Goal: Task Accomplishment & Management: Manage account settings

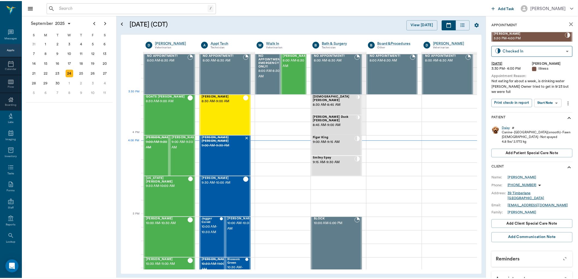
scroll to position [577, 0]
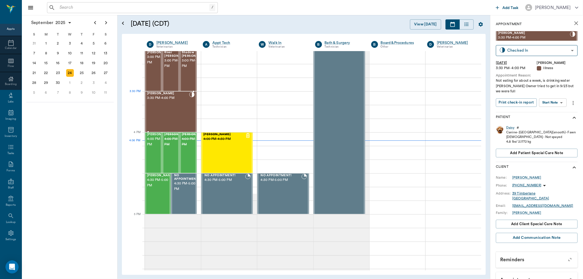
click at [171, 103] on div "Daisy Icenhower 3:30 PM - 4:00 PM" at bounding box center [168, 112] width 42 height 40
click at [507, 125] on div "Daisy" at bounding box center [510, 127] width 8 height 5
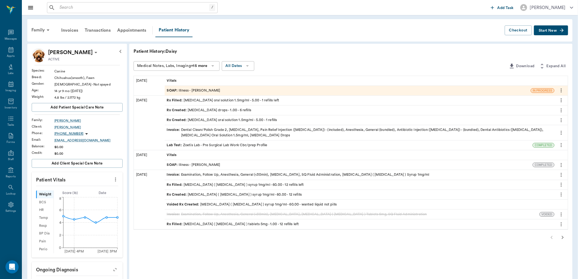
click at [564, 239] on icon "button" at bounding box center [563, 237] width 7 height 7
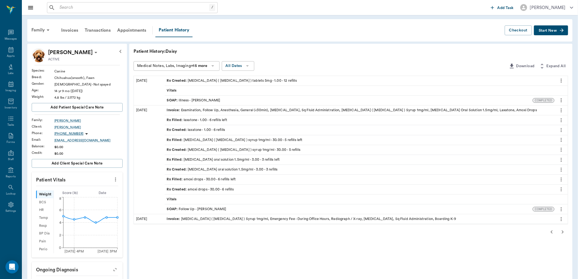
click at [563, 234] on icon "button" at bounding box center [563, 232] width 7 height 7
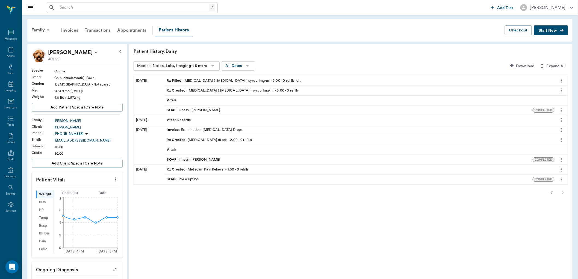
click at [217, 140] on div "Rx Created : clindamycin drops - 2.00 - 9 refills" at bounding box center [209, 140] width 85 height 5
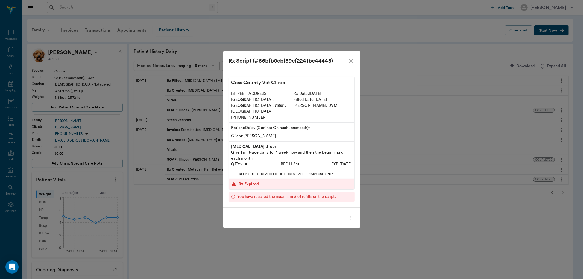
click at [350, 64] on icon "close" at bounding box center [351, 61] width 7 height 7
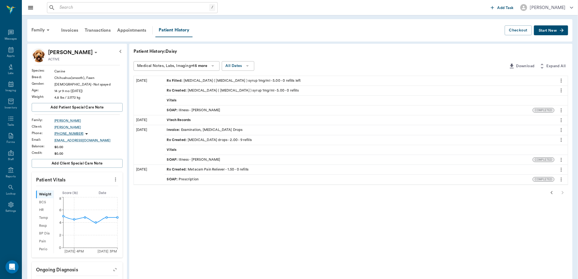
click at [551, 192] on icon "button" at bounding box center [552, 192] width 7 height 7
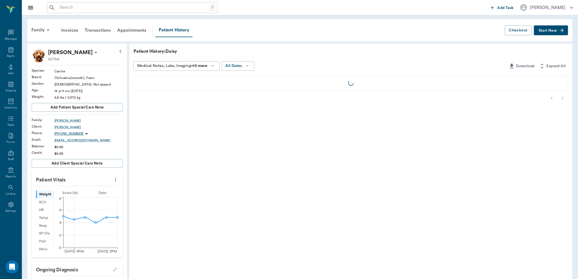
click at [551, 192] on div "Patient History: Daisy Medical Notes, Labs, Imaging +15 more All Dates Download…" at bounding box center [351, 228] width 444 height 368
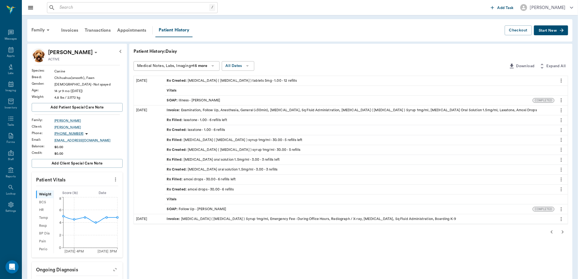
click at [551, 192] on div "Rx Created : amoxi drops - 30.00 - 6 refills" at bounding box center [360, 190] width 390 height 10
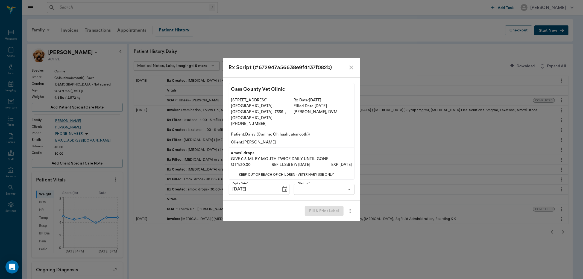
click at [551, 192] on div "Rx Script (#672947a56638e9f4137f082b) Cass County Vet Clinic 102 E. Pinecrest D…" at bounding box center [291, 139] width 583 height 279
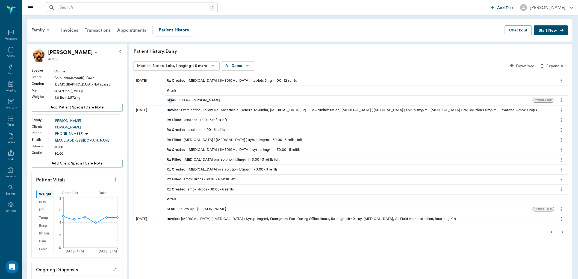
click at [171, 99] on span "SOAP :" at bounding box center [173, 100] width 12 height 5
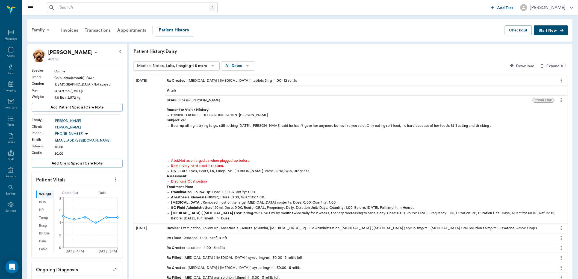
click at [532, 161] on div "Abd : Not as enlarged as when plugged up before." at bounding box center [368, 160] width 395 height 5
click at [409, 29] on div "Family Invoices Transactions Appointments Patient History" at bounding box center [266, 31] width 477 height 14
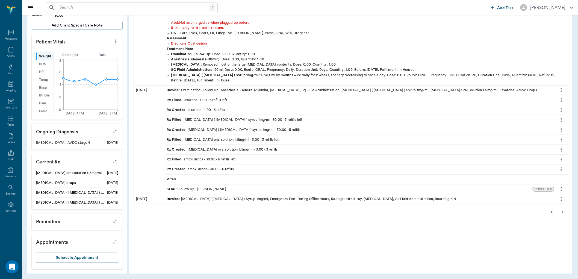
scroll to position [139, 0]
click at [554, 212] on icon "button" at bounding box center [552, 211] width 7 height 7
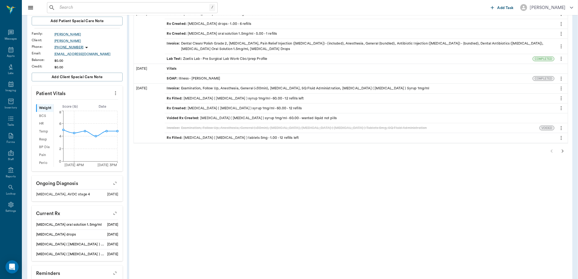
scroll to position [17, 0]
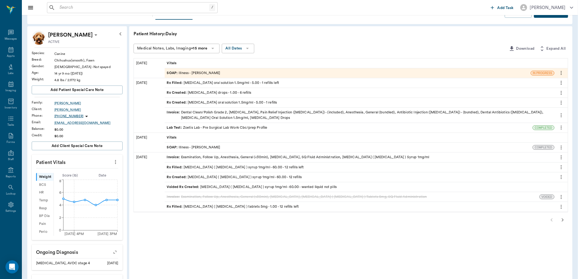
click at [169, 71] on span "SOAP :" at bounding box center [173, 73] width 12 height 5
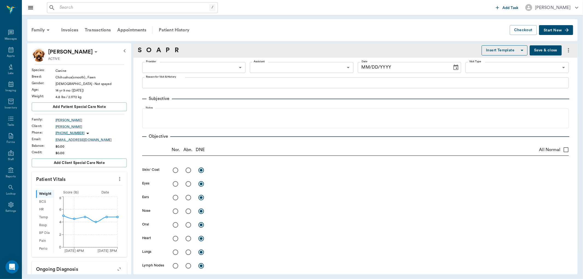
type input "63ec2f075fda476ae8351a4d"
type input "63ec2e7e52e12b0ba117b124"
type input "65d2be4f46e3a538d89b8c15"
type textarea "Not eating for about a week, is drinking water Caryn Owner tried to get in 9/23…"
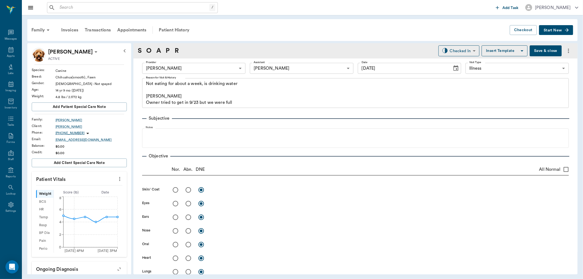
type input "[DATE]"
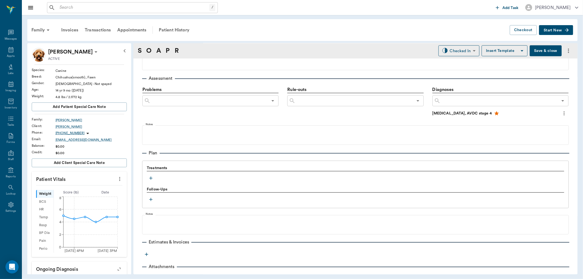
scroll to position [324, 0]
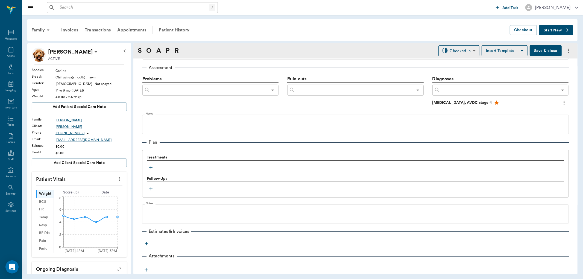
click at [151, 167] on icon "button" at bounding box center [150, 167] width 5 height 5
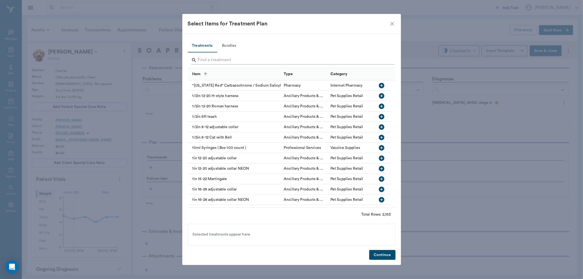
click at [208, 61] on input "Search" at bounding box center [292, 60] width 188 height 9
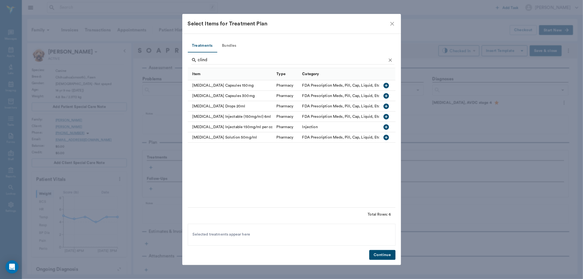
click at [388, 106] on icon "button" at bounding box center [386, 106] width 5 height 5
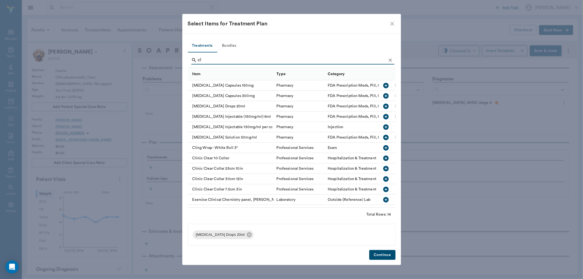
type input "c"
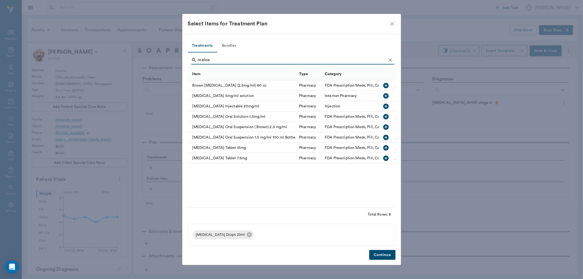
type input "melox"
click at [388, 116] on icon "button" at bounding box center [386, 116] width 5 height 5
click at [386, 256] on button "Continue" at bounding box center [382, 255] width 26 height 10
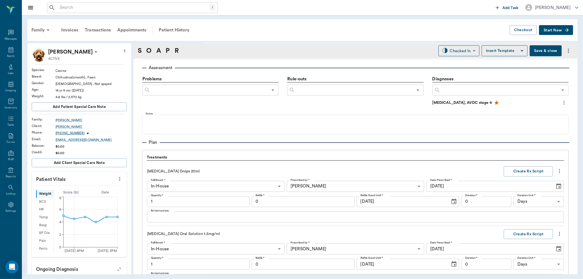
scroll to position [452, 0]
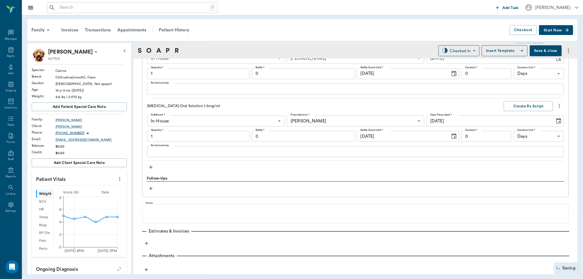
type input "1.00"
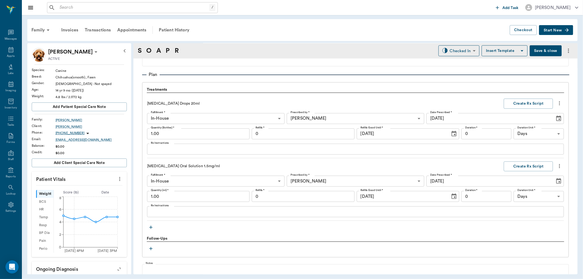
scroll to position [428, 0]
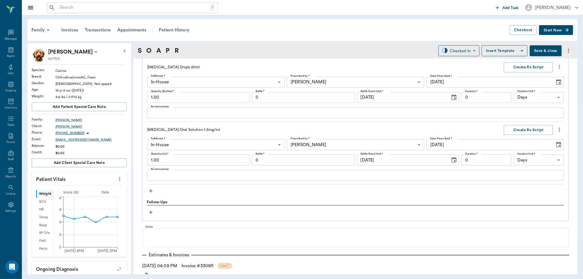
click at [161, 116] on div "x Rx Instructions" at bounding box center [355, 112] width 417 height 11
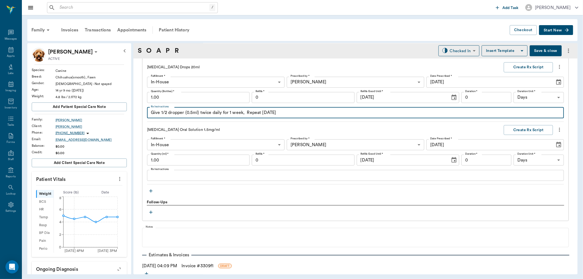
type textarea "Give 1/2 dropper (0.5ml) twice daily for 1 week, Repeat in 1 month"
click at [265, 96] on input "0" at bounding box center [303, 97] width 103 height 11
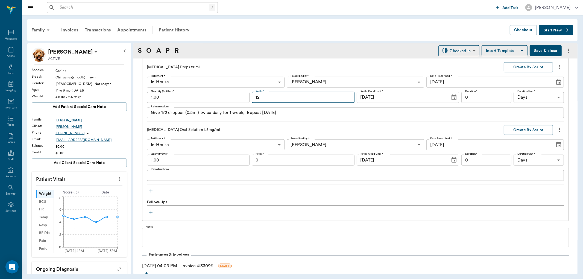
type input "12"
click at [491, 99] on input "0" at bounding box center [486, 97] width 50 height 11
type input "7"
click at [521, 65] on button "Create Rx Script" at bounding box center [528, 67] width 49 height 10
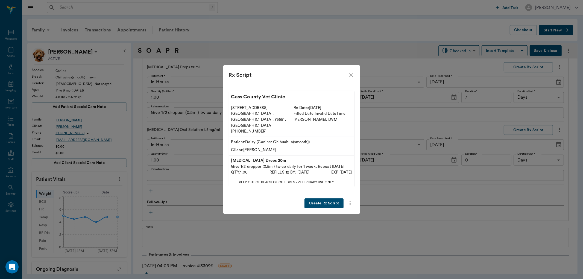
click at [326, 198] on button "Create Rx Script" at bounding box center [324, 203] width 39 height 10
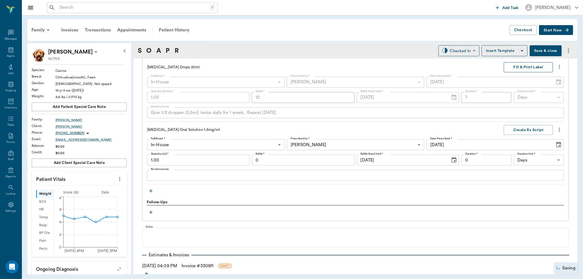
click at [530, 65] on button "Fill & Print Label" at bounding box center [528, 67] width 49 height 10
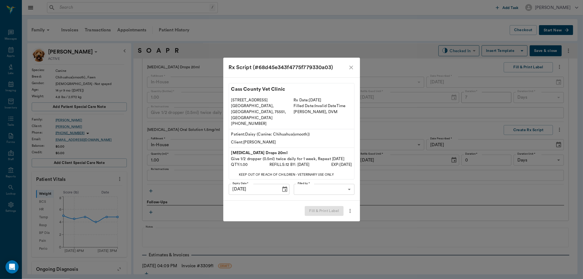
click at [322, 176] on div "Cass County Vet Clinic 102 E. Pinecrest Dr. Atlanta, TX, 75551, USA (903) 796-4…" at bounding box center [291, 138] width 137 height 123
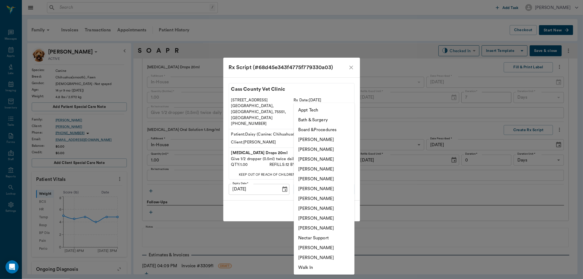
drag, startPoint x: 322, startPoint y: 182, endPoint x: 323, endPoint y: 178, distance: 3.5
click at [323, 180] on body "/ ​ Add Task Dr. Bert Ellsworth Nectar Messages Appts Labs Imaging Inventory Ta…" at bounding box center [291, 139] width 583 height 279
click at [324, 166] on li "[PERSON_NAME]" at bounding box center [324, 169] width 61 height 10
type input "63ec2f075fda476ae8351a4d"
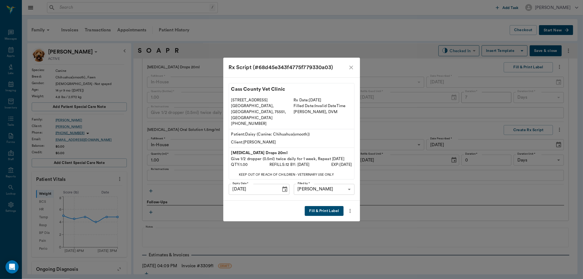
click at [324, 206] on button "Fill & Print Label" at bounding box center [324, 211] width 39 height 10
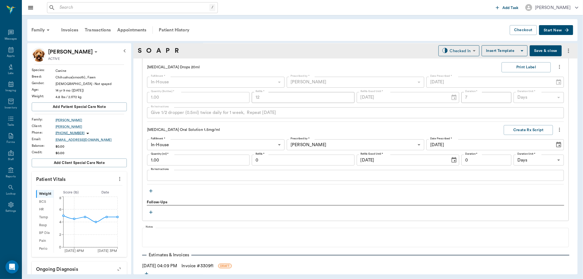
click at [150, 192] on icon "button" at bounding box center [150, 190] width 5 height 5
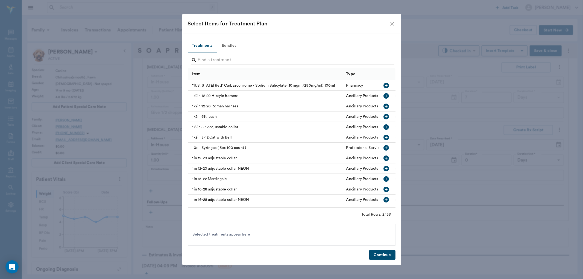
click at [392, 23] on icon "close" at bounding box center [392, 24] width 4 height 4
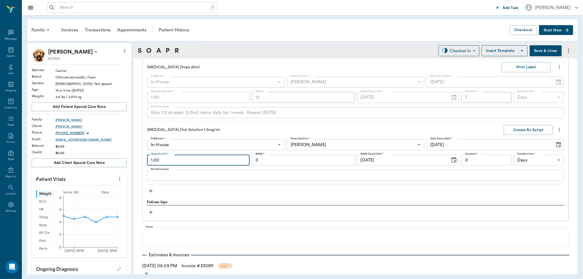
click at [162, 158] on input "1.00" at bounding box center [198, 160] width 103 height 11
type input "10.00"
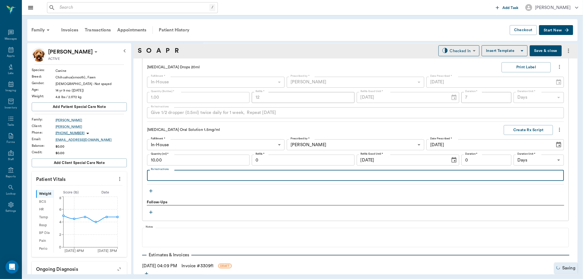
click at [164, 174] on textarea "Rx Instructions" at bounding box center [355, 175] width 409 height 6
type textarea "Give 0.15 ml by mouth once daily"
click at [293, 159] on input "0" at bounding box center [303, 160] width 103 height 11
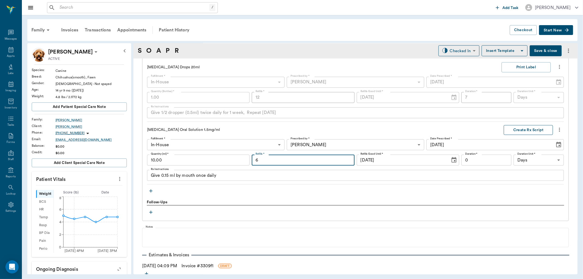
type input "6"
click at [518, 129] on button "Create Rx Script" at bounding box center [528, 130] width 49 height 10
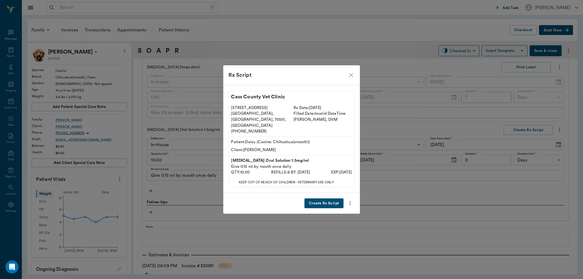
click at [316, 198] on button "Create Rx Script" at bounding box center [324, 203] width 39 height 10
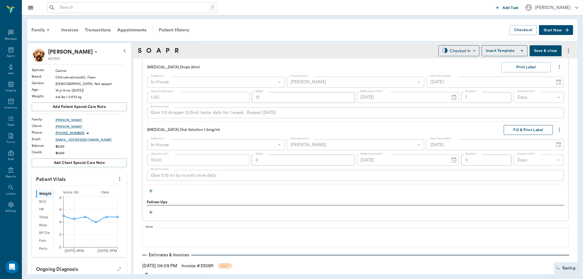
click at [519, 128] on button "Fill & Print Label" at bounding box center [528, 130] width 49 height 10
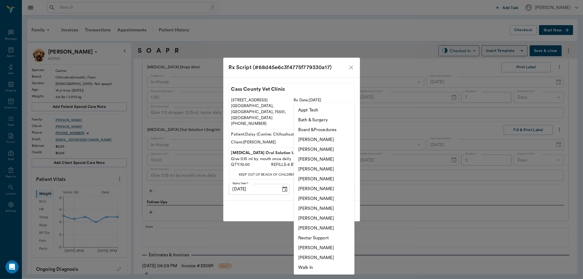
click at [321, 179] on body "/ ​ Add Task Dr. Bert Ellsworth Nectar Messages Appts Labs Imaging Inventory Ta…" at bounding box center [291, 139] width 583 height 279
click at [325, 168] on li "[PERSON_NAME]" at bounding box center [324, 169] width 61 height 10
type input "63ec2f075fda476ae8351a4d"
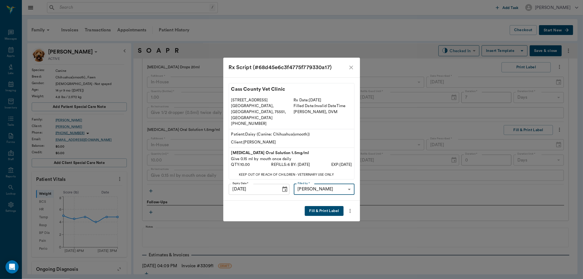
click at [319, 206] on button "Fill & Print Label" at bounding box center [324, 211] width 39 height 10
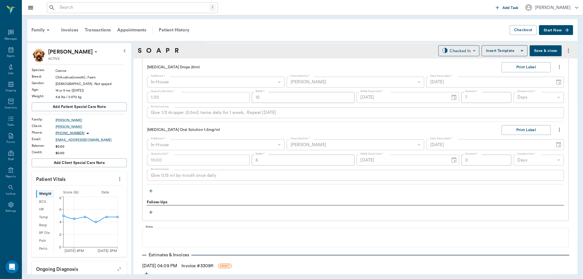
click at [150, 191] on icon "button" at bounding box center [150, 190] width 5 height 5
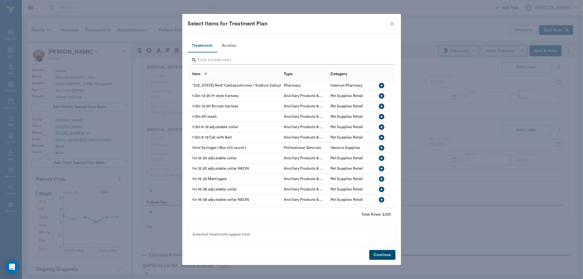
click at [215, 62] on input "Search" at bounding box center [292, 60] width 188 height 9
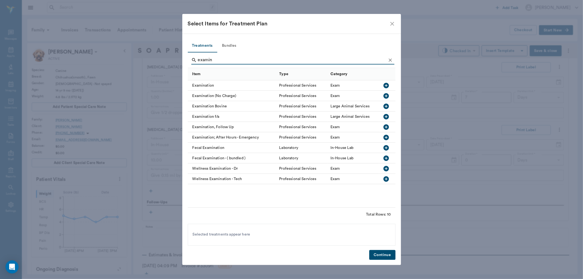
type input "examin"
click at [385, 86] on icon "button" at bounding box center [386, 85] width 5 height 5
click at [382, 255] on button "Continue" at bounding box center [382, 255] width 26 height 10
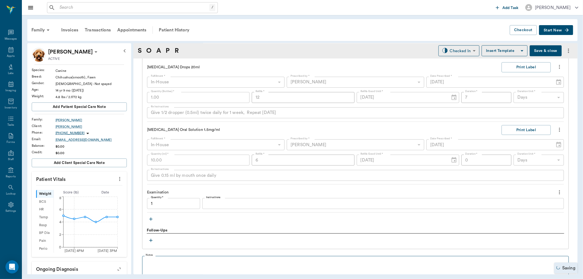
type input "1.00"
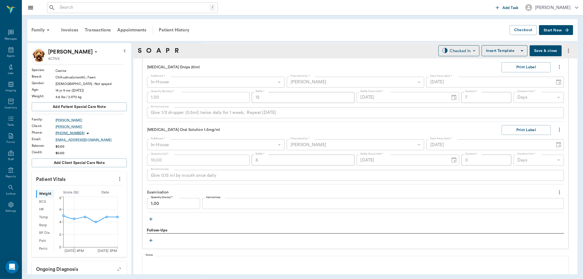
drag, startPoint x: 383, startPoint y: 255, endPoint x: 294, endPoint y: 226, distance: 92.8
click at [294, 226] on div "Treatments Clindamycin Drops 20ml Print Label Fulfillment * In-House In-House F…" at bounding box center [355, 147] width 427 height 203
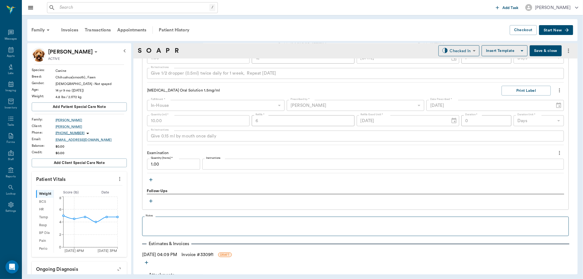
scroll to position [487, 0]
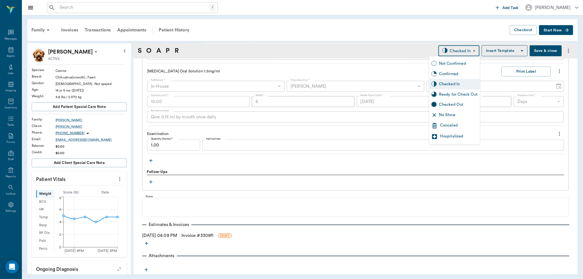
click at [470, 51] on body "/ ​ Add Task Dr. Bert Ellsworth Nectar Messages Appts Labs Imaging Inventory Ta…" at bounding box center [291, 139] width 583 height 279
click at [456, 94] on div "Ready for Check Out" at bounding box center [458, 95] width 39 height 6
type input "READY_TO_CHECKOUT"
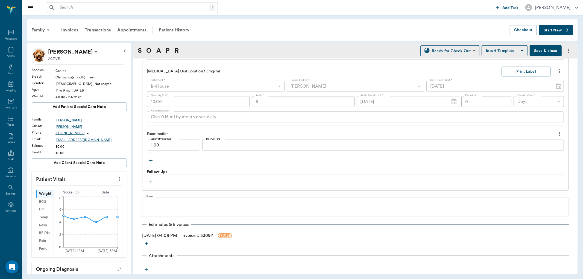
click at [214, 235] on link "Invoice # 3309f1" at bounding box center [198, 235] width 32 height 7
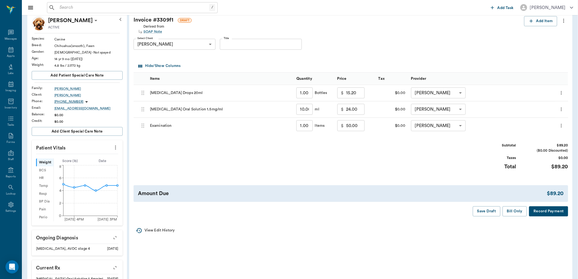
scroll to position [61, 0]
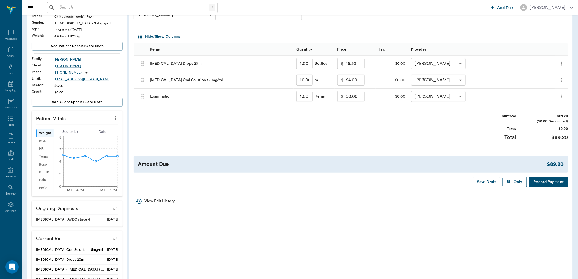
click at [516, 183] on button "Bill Only" at bounding box center [515, 182] width 25 height 10
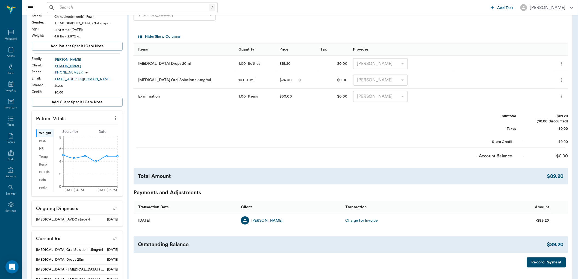
click at [67, 8] on input "text" at bounding box center [133, 8] width 152 height 8
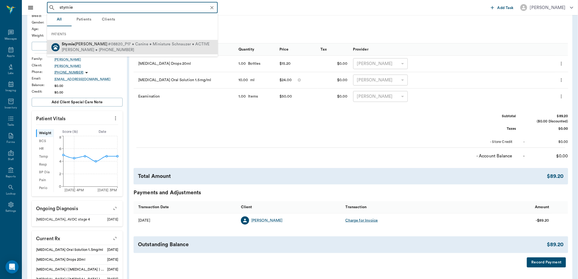
click at [75, 49] on div "Lisa Taylor • (903) 650-6555" at bounding box center [136, 50] width 148 height 6
type input "stymie"
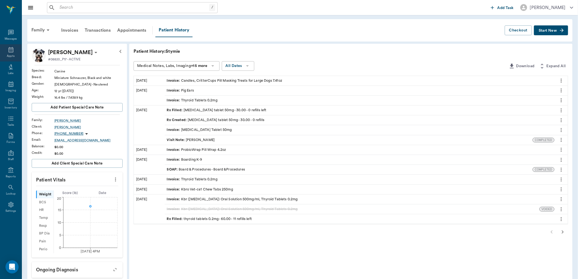
click at [9, 51] on icon at bounding box center [10, 49] width 5 height 5
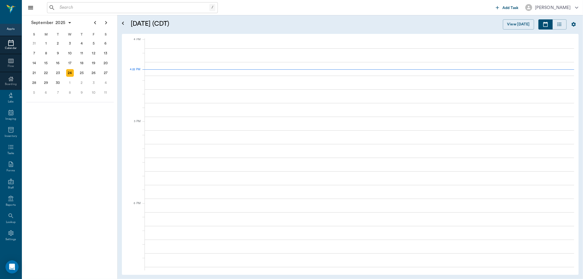
scroll to position [657, 0]
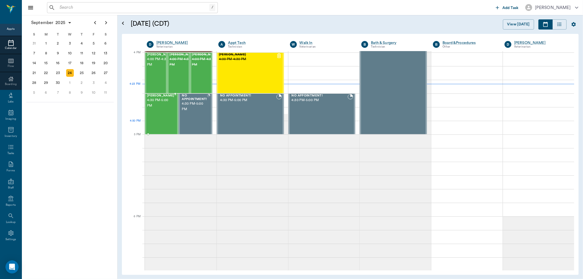
click at [167, 121] on div "[PERSON_NAME] 4:30 PM - 5:00 PM" at bounding box center [160, 114] width 27 height 40
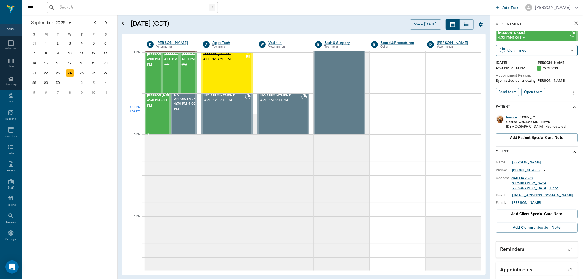
click at [161, 108] on span "4:30 PM - 5:00 PM" at bounding box center [160, 103] width 27 height 11
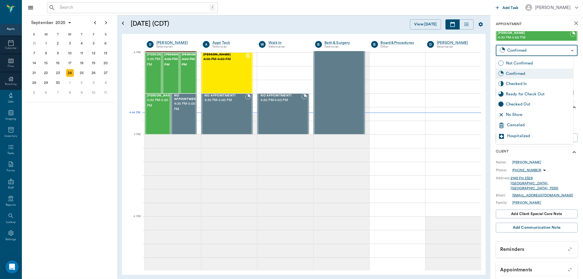
click at [570, 49] on body "/ ​ Add Task [PERSON_NAME] Nectar Messages Appts Calendar Flow Boarding Labs Im…" at bounding box center [291, 139] width 583 height 279
click at [528, 84] on div "Checked In" at bounding box center [538, 84] width 65 height 6
type input "CHECKED_IN"
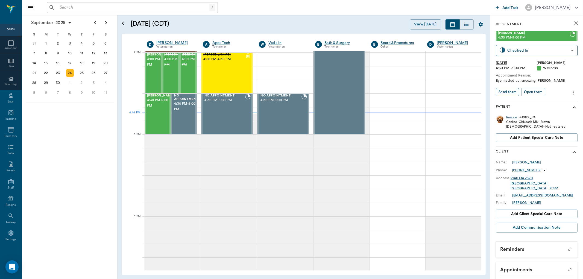
click at [513, 93] on button "Send form" at bounding box center [507, 92] width 23 height 8
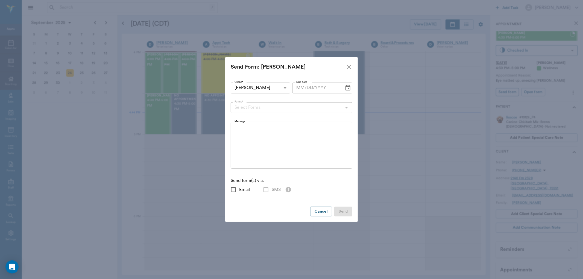
checkbox input "true"
click at [346, 67] on icon "close" at bounding box center [349, 67] width 7 height 7
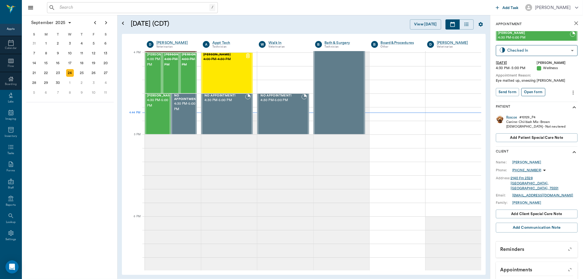
click at [534, 89] on button "Open form" at bounding box center [533, 92] width 24 height 8
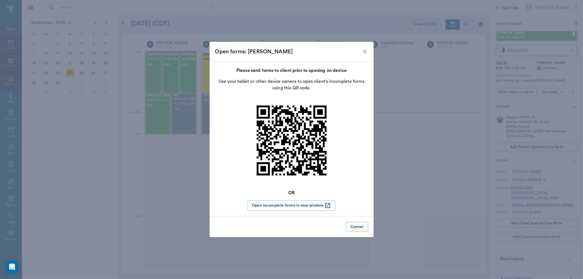
click at [365, 55] on div "Open forms: [PERSON_NAME]" at bounding box center [292, 52] width 164 height 20
click at [364, 48] on div "Open forms: [PERSON_NAME]" at bounding box center [292, 52] width 164 height 20
click at [364, 51] on icon "close" at bounding box center [365, 52] width 4 height 4
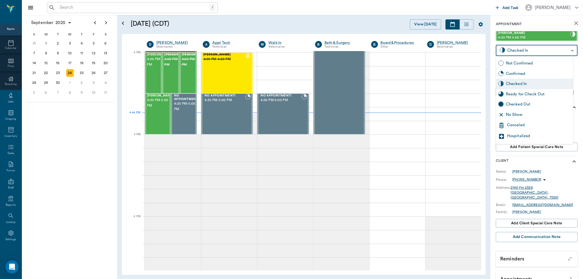
click at [566, 49] on body "/ ​ Add Task [PERSON_NAME] Nectar Messages Appts Calendar Flow Boarding Labs Im…" at bounding box center [291, 139] width 583 height 279
click at [514, 81] on div "Checked In" at bounding box center [538, 84] width 65 height 6
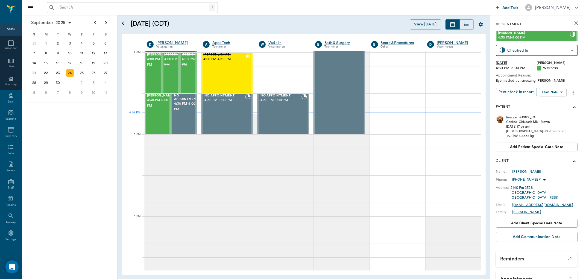
click at [555, 89] on body "/ ​ Add Task [PERSON_NAME] Nectar Messages Appts Calendar Flow Boarding Labs Im…" at bounding box center [291, 139] width 583 height 279
click at [555, 102] on button "View SOAP" at bounding box center [547, 103] width 19 height 6
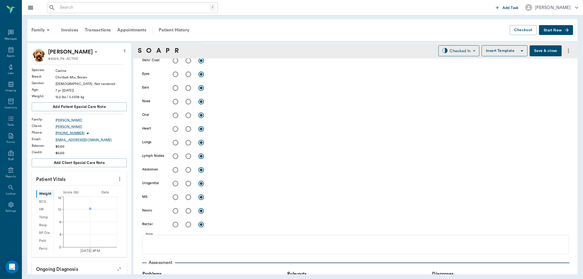
type input "63ec2f075fda476ae8351a4d"
type input "642ef10e332a41444de2bad1"
type input "65d2be4f46e3a538d89b8c14"
type textarea "Eye matted up, sneezing [PERSON_NAME]"
type input "[DATE]"
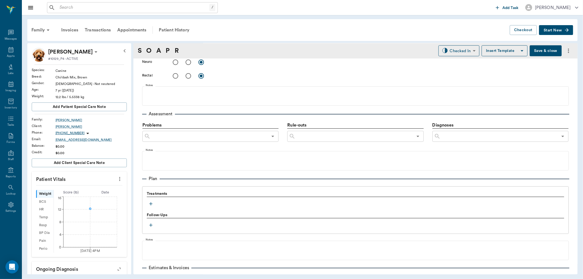
scroll to position [302, 0]
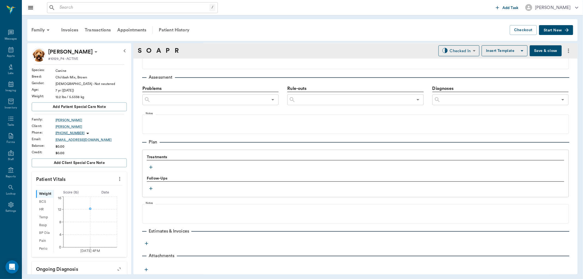
click at [152, 166] on icon "button" at bounding box center [150, 167] width 5 height 5
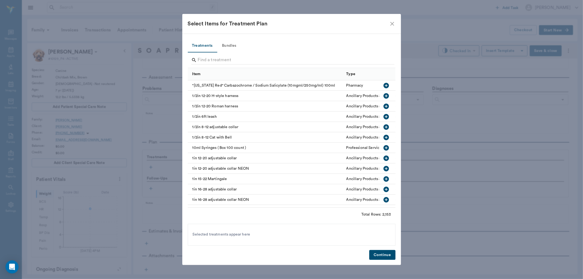
drag, startPoint x: 173, startPoint y: 153, endPoint x: 312, endPoint y: 40, distance: 179.5
click at [312, 40] on div "Treatments Bundles" at bounding box center [292, 45] width 208 height 13
click at [209, 58] on input "Search" at bounding box center [292, 60] width 188 height 9
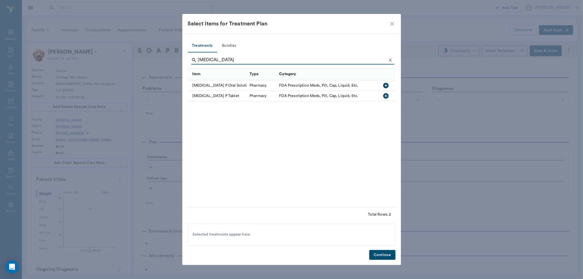
type input "[MEDICAL_DATA]"
click at [384, 96] on icon "button" at bounding box center [385, 95] width 5 height 5
click at [384, 254] on button "Continue" at bounding box center [382, 255] width 26 height 10
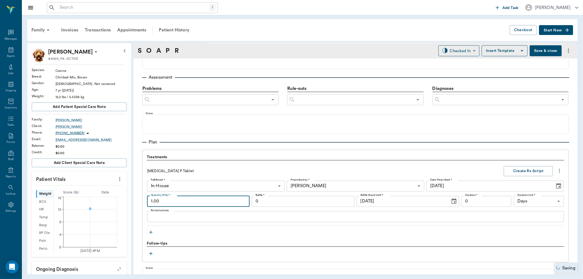
click at [185, 203] on input "1.00" at bounding box center [198, 201] width 103 height 11
type input "30.00"
click at [165, 219] on textarea "Rx Instructions" at bounding box center [355, 217] width 409 height 6
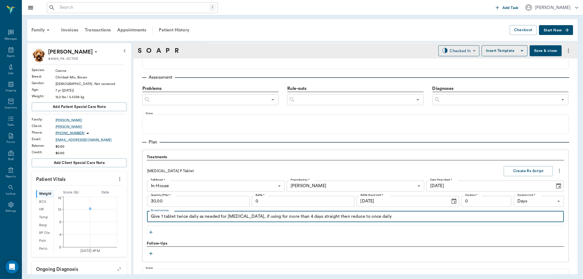
type textarea "Give 1 tablet twice daily as needed for [MEDICAL_DATA], if using for more than …"
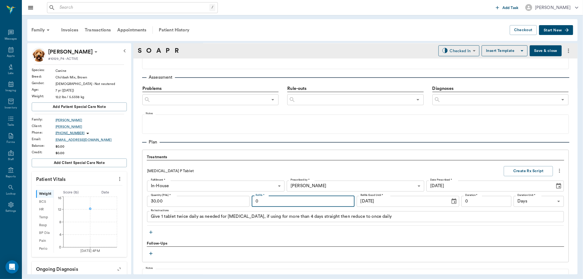
click at [328, 203] on input "0" at bounding box center [303, 201] width 103 height 11
type input "6"
click at [524, 169] on button "Create Rx Script" at bounding box center [528, 171] width 49 height 10
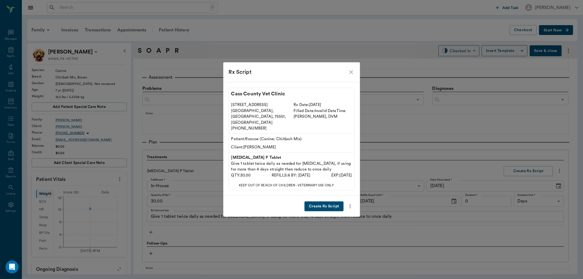
click at [321, 201] on button "Create Rx Script" at bounding box center [324, 206] width 39 height 10
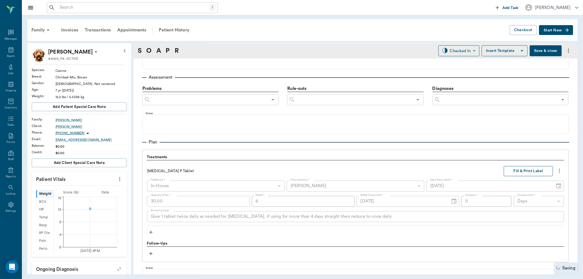
click at [529, 171] on button "Fill & Print Label" at bounding box center [528, 171] width 49 height 10
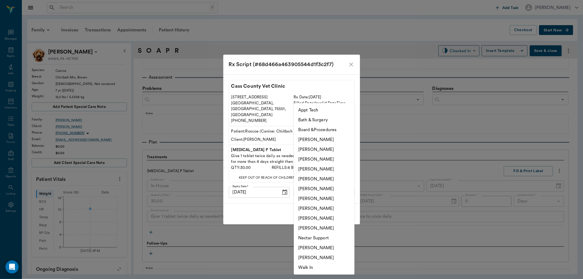
click at [345, 187] on body "/ ​ Add Task [PERSON_NAME] Nectar Messages Appts Labs Imaging Inventory Tasks F…" at bounding box center [291, 139] width 583 height 279
click at [327, 168] on li "[PERSON_NAME]" at bounding box center [324, 169] width 61 height 10
type input "63ec2f075fda476ae8351a4d"
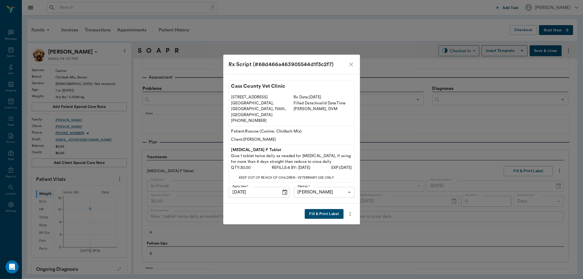
click at [335, 209] on button "Fill & Print Label" at bounding box center [324, 214] width 39 height 10
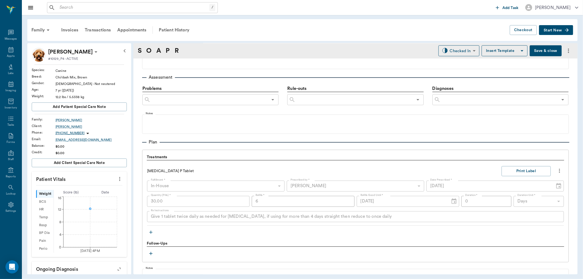
click at [150, 230] on icon "button" at bounding box center [150, 232] width 5 height 5
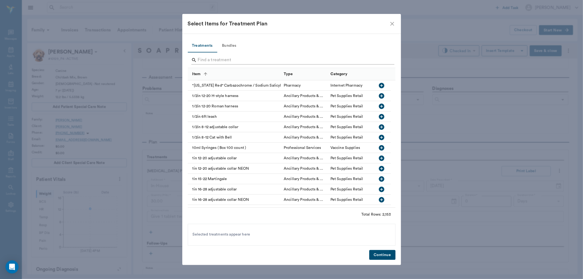
click at [214, 60] on input "Search" at bounding box center [292, 60] width 188 height 9
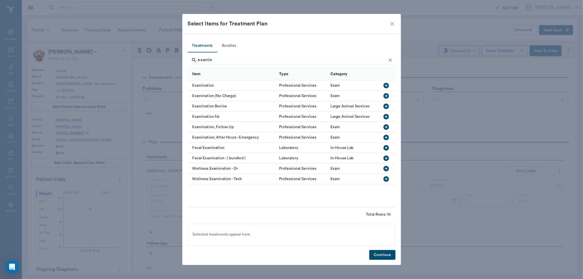
click at [386, 84] on icon "button" at bounding box center [386, 85] width 5 height 5
type input "e"
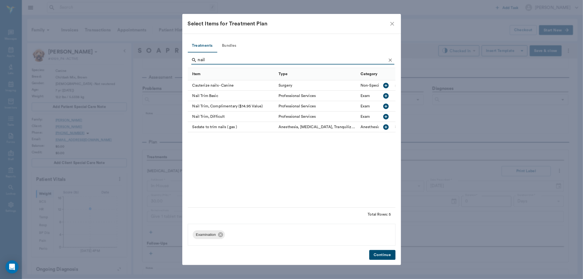
type input "nail"
click at [384, 96] on icon "button" at bounding box center [386, 95] width 5 height 5
click at [381, 253] on button "Continue" at bounding box center [382, 255] width 26 height 10
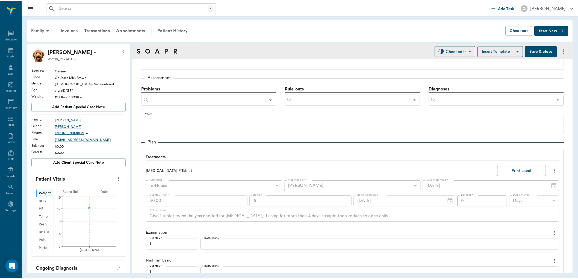
scroll to position [430, 0]
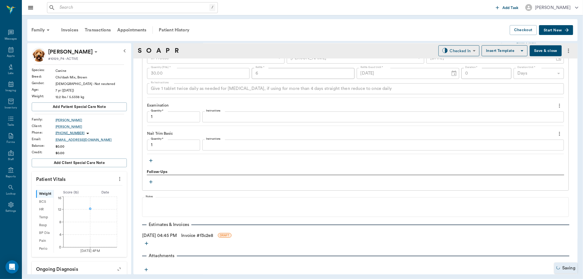
type input "1.00"
click at [211, 235] on link "Invoice # f3c2e8" at bounding box center [197, 235] width 32 height 7
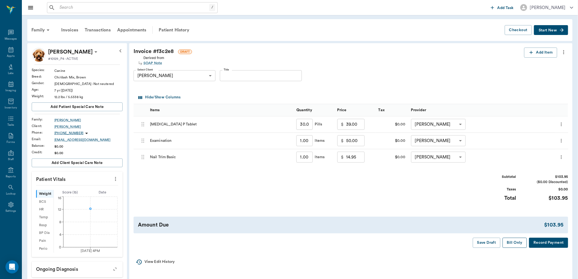
click at [517, 245] on button "Bill Only" at bounding box center [515, 243] width 25 height 10
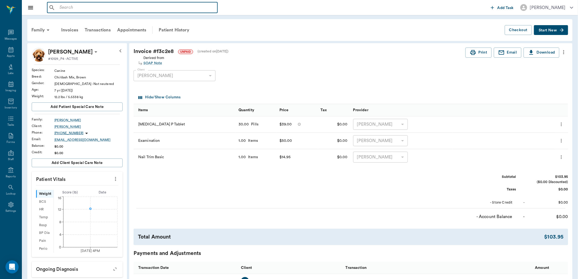
click at [76, 7] on input "text" at bounding box center [136, 8] width 158 height 8
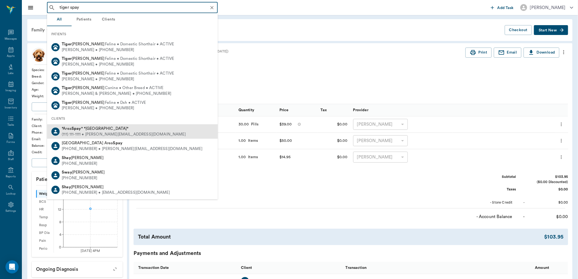
click at [110, 130] on div "*Area Spay * *[GEOGRAPHIC_DATA]*" at bounding box center [124, 129] width 124 height 6
type input "tiger spay"
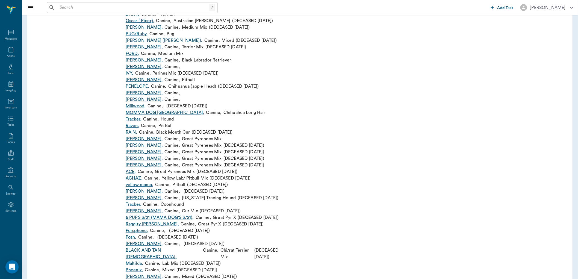
scroll to position [1033, 0]
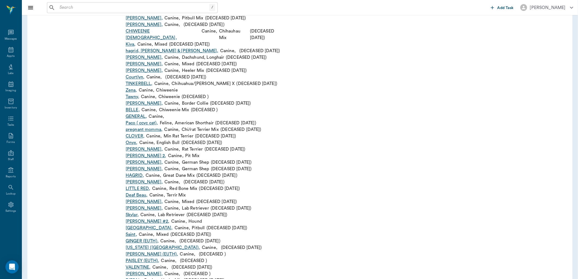
drag, startPoint x: 153, startPoint y: 116, endPoint x: 152, endPoint y: 107, distance: 9.1
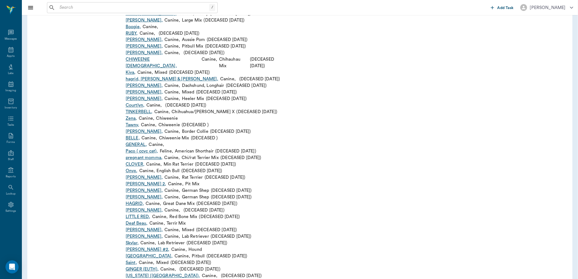
scroll to position [1237, 0]
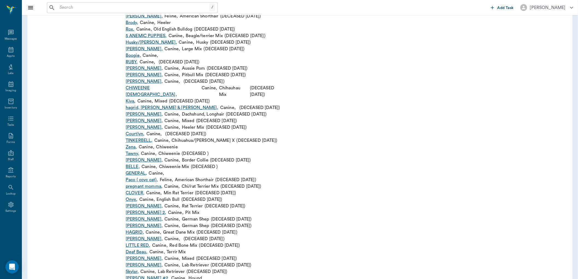
click at [81, 7] on input "text" at bounding box center [133, 8] width 152 height 8
click at [12, 50] on icon at bounding box center [11, 49] width 7 height 7
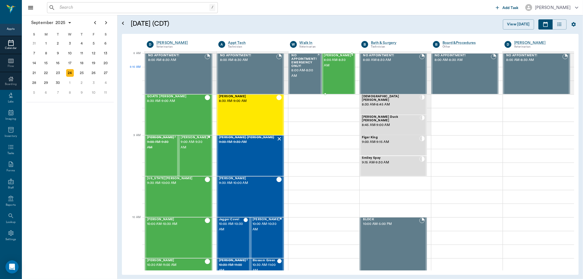
click at [344, 71] on div "[PERSON_NAME] 8:00 AM - 8:30 AM" at bounding box center [337, 74] width 27 height 40
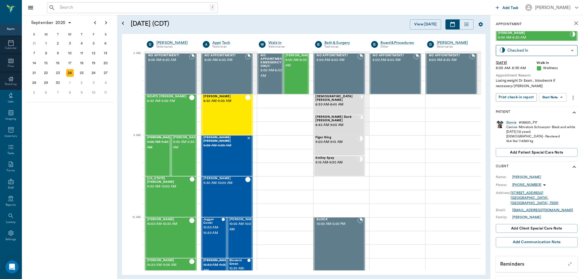
click at [554, 97] on body "/ ​ Add Task [PERSON_NAME] Nectar Messages Appts Calendar Flow Boarding Labs Im…" at bounding box center [291, 139] width 583 height 279
click at [554, 110] on button "Start SOAP" at bounding box center [547, 109] width 19 height 6
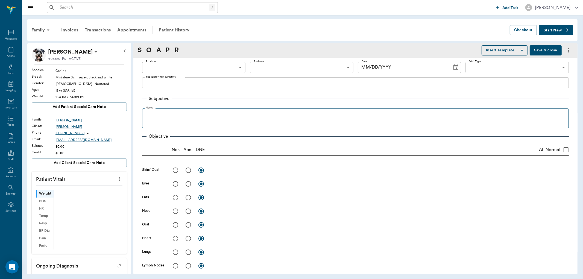
type input "63ee68728bdb516679580557"
type input "65d2be4f46e3a538d89b8c14"
type textarea "Losing weight Dr Exam , bloodwork if necessary/[PERSON_NAME]"
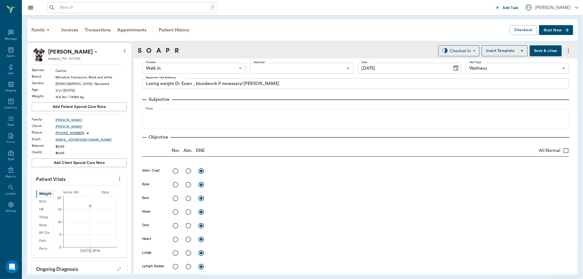
type input "[DATE]"
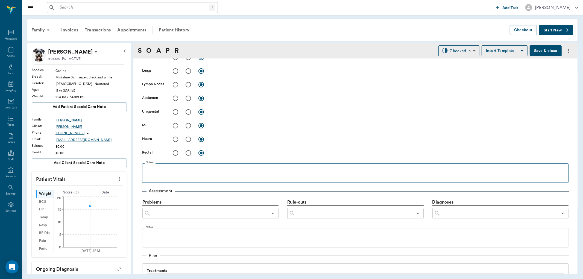
scroll to position [296, 0]
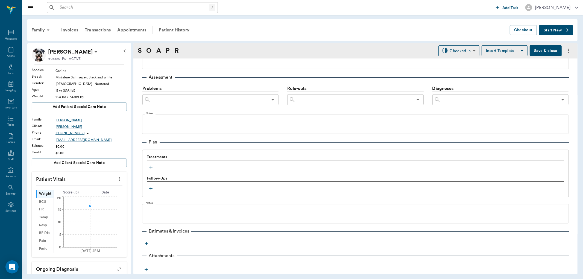
click at [151, 167] on icon "button" at bounding box center [150, 167] width 3 height 3
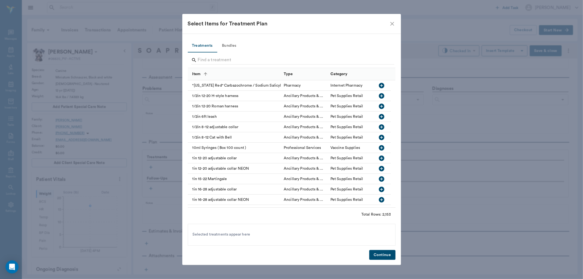
click at [212, 54] on div at bounding box center [292, 61] width 203 height 14
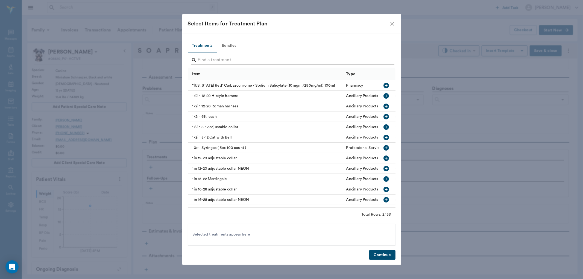
click at [214, 58] on input "Search" at bounding box center [292, 60] width 188 height 9
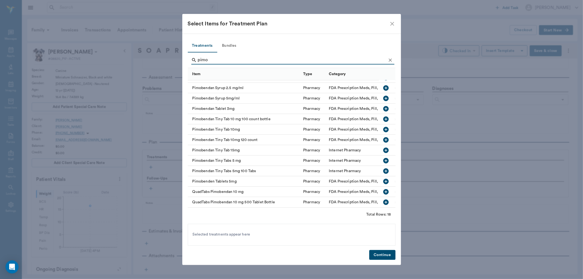
scroll to position [64, 0]
click at [383, 157] on icon "button" at bounding box center [386, 160] width 7 height 7
type input "p"
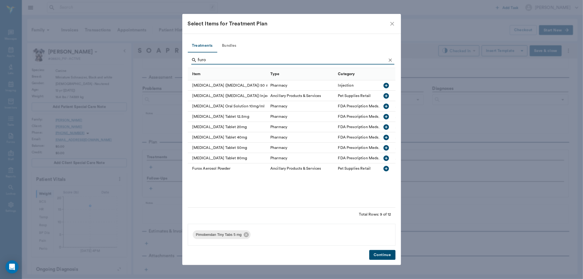
scroll to position [0, 0]
click at [386, 118] on icon "button" at bounding box center [386, 116] width 7 height 7
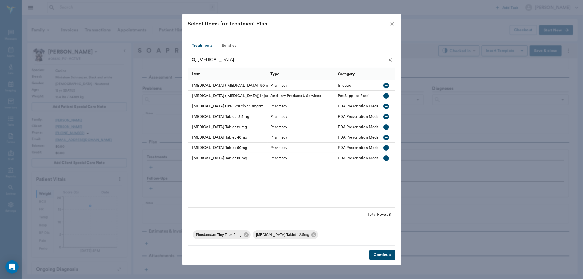
type input "[MEDICAL_DATA]"
click at [388, 255] on button "Continue" at bounding box center [382, 255] width 26 height 10
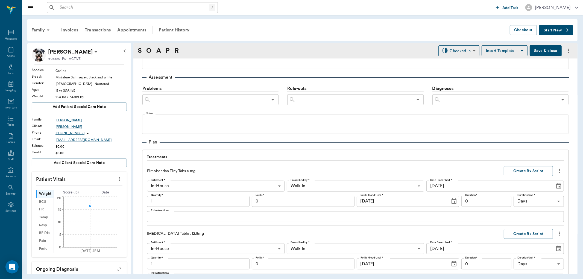
scroll to position [423, 0]
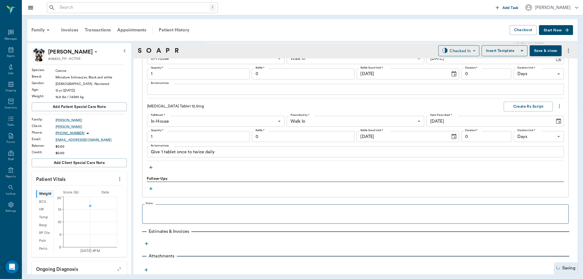
type input "1.00"
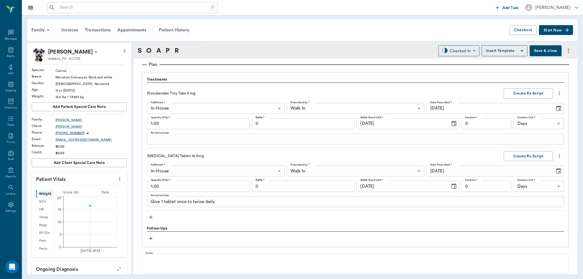
scroll to position [393, 0]
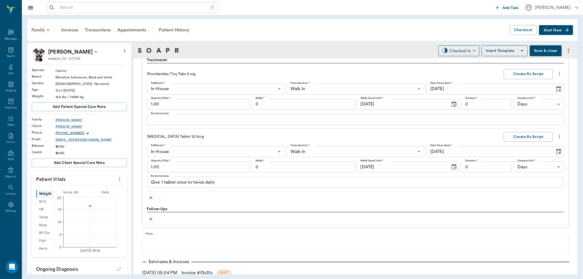
click at [417, 86] on body "/ ​ Add Task [PERSON_NAME] Nectar Messages Appts Labs Imaging Inventory Tasks F…" at bounding box center [291, 139] width 583 height 279
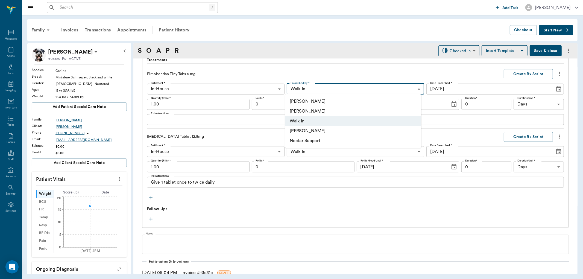
click at [340, 112] on li "[PERSON_NAME]" at bounding box center [353, 111] width 136 height 10
type input "63ec2f075fda476ae8351a4d"
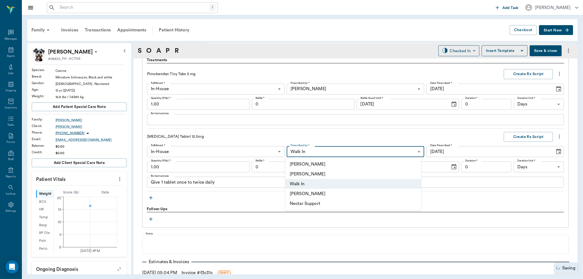
click at [413, 151] on body "/ ​ Add Task [PERSON_NAME] Nectar Messages Appts Labs Imaging Inventory Tasks F…" at bounding box center [291, 139] width 583 height 279
click at [333, 172] on li "[PERSON_NAME]" at bounding box center [353, 174] width 136 height 10
type input "63ec2f075fda476ae8351a4d"
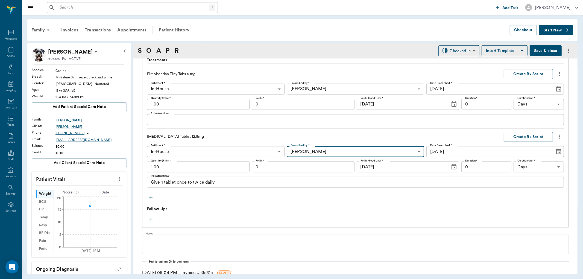
click at [189, 107] on input "1.00" at bounding box center [198, 104] width 103 height 11
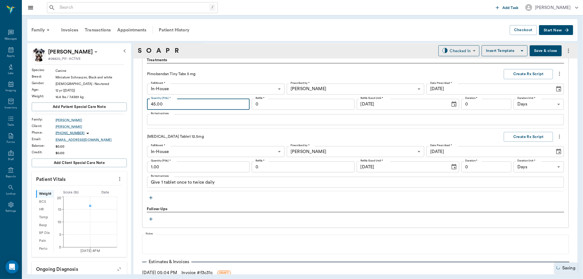
type input "45.00"
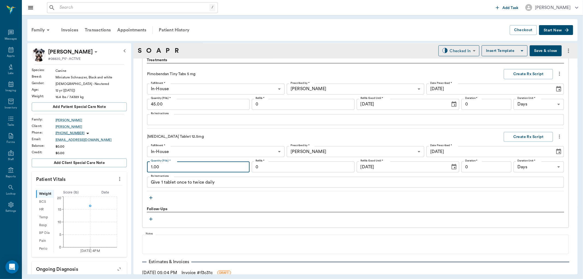
click at [174, 169] on input "1.00" at bounding box center [198, 167] width 103 height 11
type input "60.00"
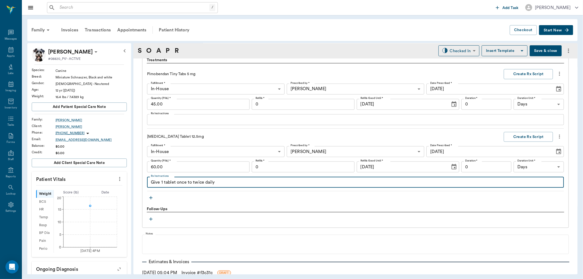
click at [191, 185] on textarea "Give 1 tablet once to twice daily" at bounding box center [355, 182] width 409 height 6
type textarea "Give 1 tablet twice daily"
click at [162, 122] on textarea "Rx Instructions" at bounding box center [355, 119] width 409 height 6
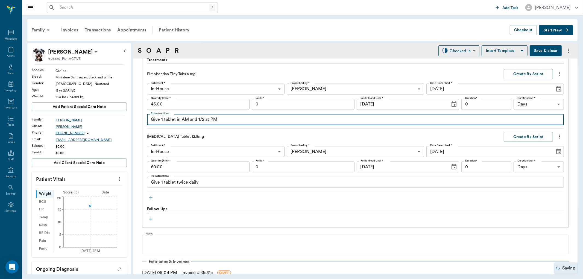
type textarea "Give 1 tablet in AM and 1/2 at PM"
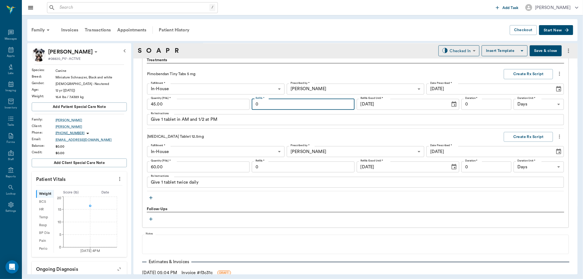
click at [277, 105] on input "0" at bounding box center [303, 104] width 103 height 11
type input "12"
click at [523, 70] on button "Create Rx Script" at bounding box center [528, 74] width 49 height 10
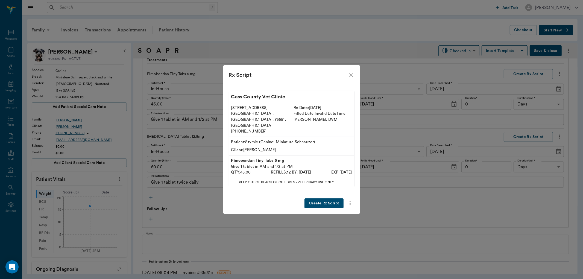
click at [327, 198] on button "Create Rx Script" at bounding box center [324, 203] width 39 height 10
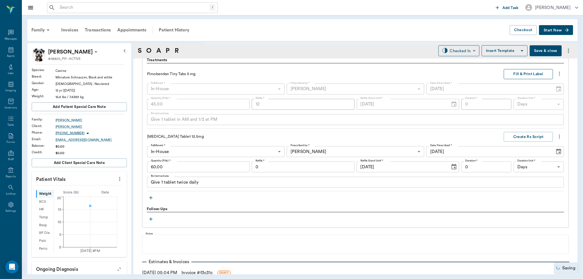
click at [524, 73] on button "Fill & Print Label" at bounding box center [528, 74] width 49 height 10
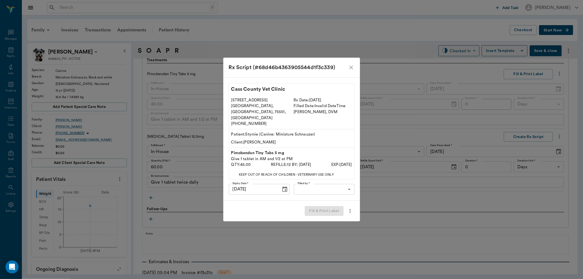
click at [335, 182] on body "/ ​ Add Task [PERSON_NAME] Nectar Messages Appts Labs Imaging Inventory Tasks F…" at bounding box center [291, 139] width 583 height 279
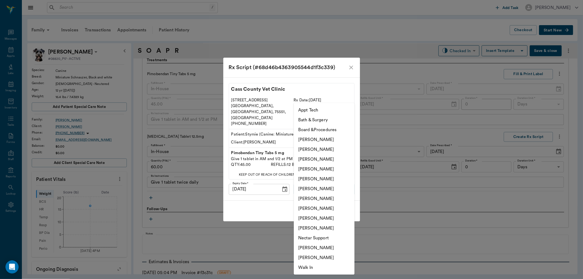
click at [331, 168] on li "[PERSON_NAME]" at bounding box center [324, 169] width 61 height 10
type input "63ec2f075fda476ae8351a4d"
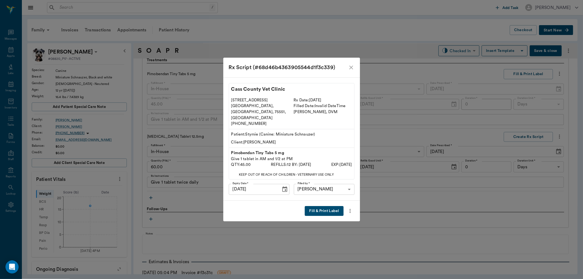
click at [322, 206] on button "Fill & Print Label" at bounding box center [324, 211] width 39 height 10
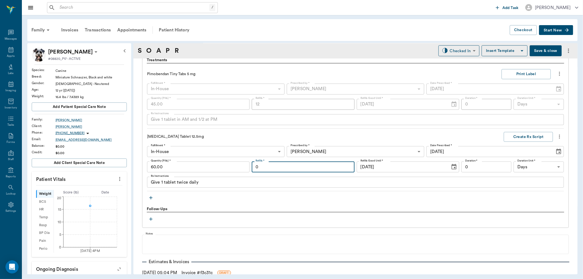
click at [267, 167] on input "0" at bounding box center [303, 167] width 103 height 11
type input "12"
click at [520, 138] on button "Create Rx Script" at bounding box center [528, 137] width 49 height 10
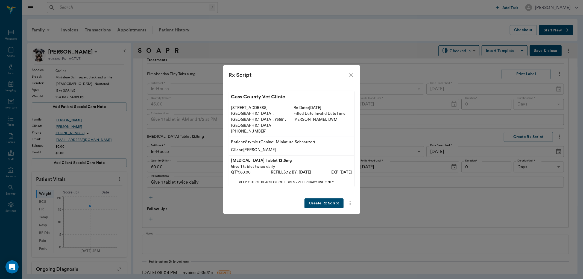
click at [324, 198] on button "Create Rx Script" at bounding box center [324, 203] width 39 height 10
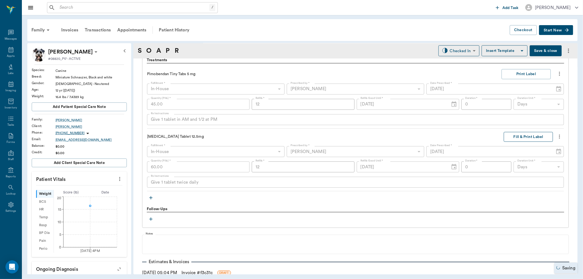
click at [515, 135] on button "Fill & Print Label" at bounding box center [528, 137] width 49 height 10
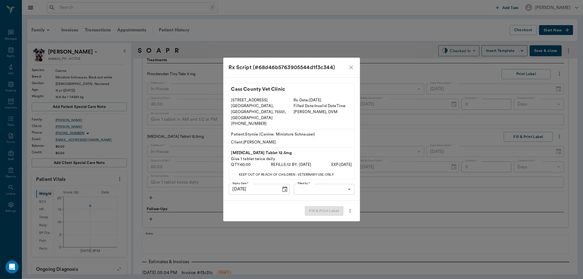
click at [339, 184] on body "/ ​ Add Task [PERSON_NAME] Nectar Messages Appts Labs Imaging Inventory Tasks F…" at bounding box center [291, 139] width 583 height 279
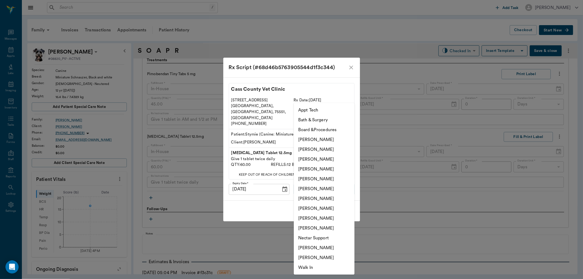
click at [337, 168] on li "[PERSON_NAME]" at bounding box center [324, 169] width 61 height 10
type input "63ec2f075fda476ae8351a4d"
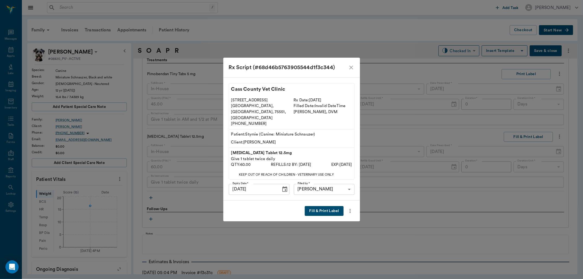
click at [327, 206] on button "Fill & Print Label" at bounding box center [324, 211] width 39 height 10
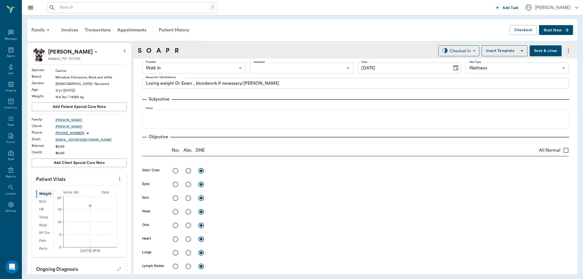
scroll to position [0, 0]
click at [237, 67] on body "/ ​ Add Task [PERSON_NAME] Nectar Messages Appts Labs Imaging Inventory Tasks F…" at bounding box center [291, 139] width 583 height 279
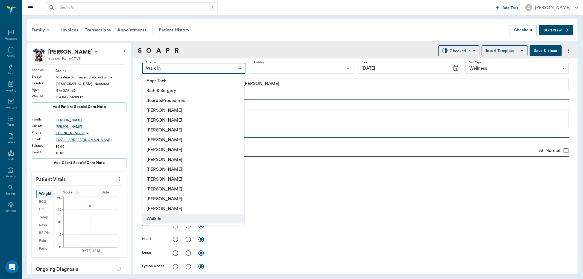
click at [196, 138] on li "[PERSON_NAME]" at bounding box center [193, 140] width 102 height 10
type input "63ec2f075fda476ae8351a4d"
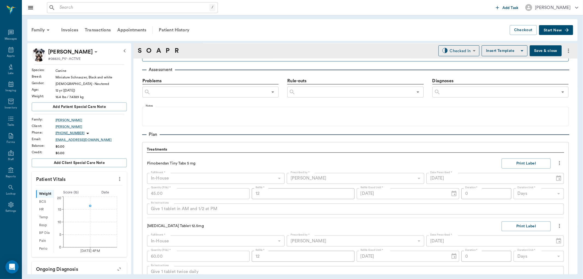
scroll to position [395, 0]
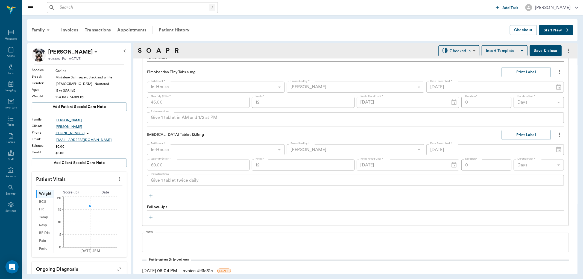
click at [151, 197] on icon "button" at bounding box center [150, 195] width 3 height 3
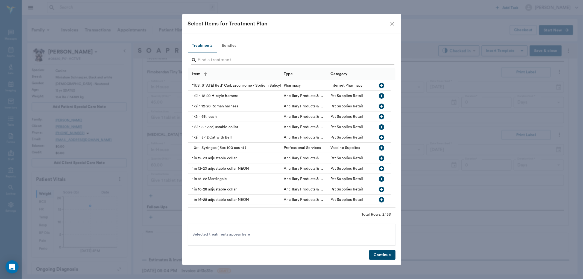
click at [224, 62] on input "Search" at bounding box center [292, 60] width 188 height 9
click at [217, 59] on input "Search" at bounding box center [292, 60] width 188 height 9
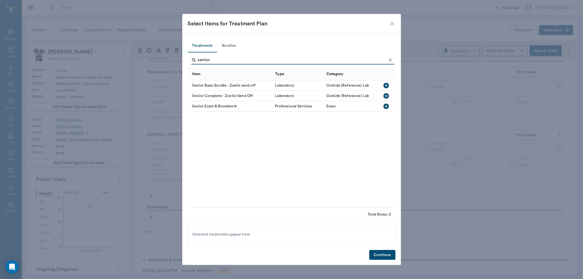
click at [387, 96] on icon "button" at bounding box center [386, 96] width 7 height 7
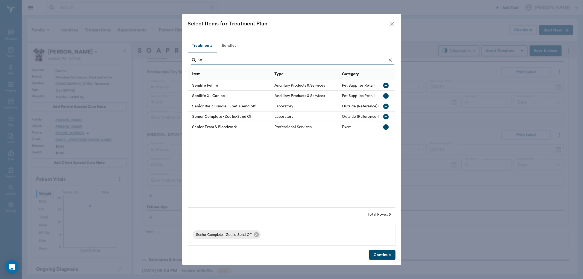
type input "s"
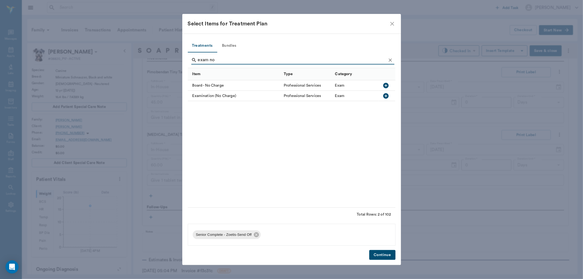
type input "exam no"
click at [384, 95] on icon "button" at bounding box center [385, 95] width 5 height 5
click at [380, 255] on button "Continue" at bounding box center [382, 255] width 26 height 10
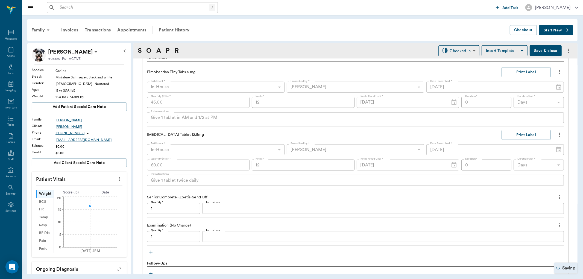
type input "1.00"
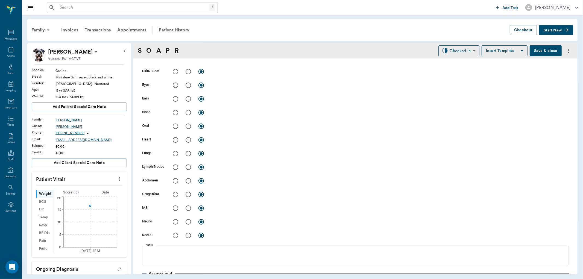
scroll to position [61, 0]
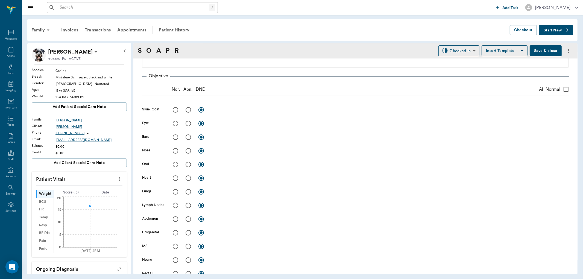
click at [188, 179] on input "radio" at bounding box center [188, 177] width 11 height 11
radio input "true"
click at [186, 190] on input "radio" at bounding box center [188, 191] width 11 height 11
radio input "true"
click at [189, 220] on input "radio" at bounding box center [188, 219] width 11 height 11
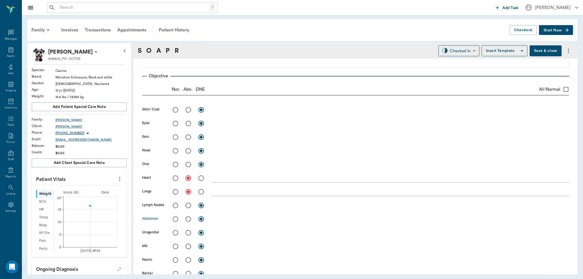
radio input "true"
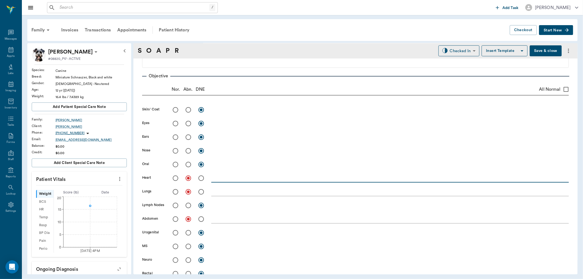
click at [229, 176] on textarea at bounding box center [390, 178] width 358 height 6
click at [238, 179] on textarea "Grade 4 heartmurmur" at bounding box center [390, 178] width 358 height 6
click at [240, 177] on textarea "Grade 4 heartmurmur" at bounding box center [390, 178] width 358 height 6
type textarea "Grade 4 heart murmur"
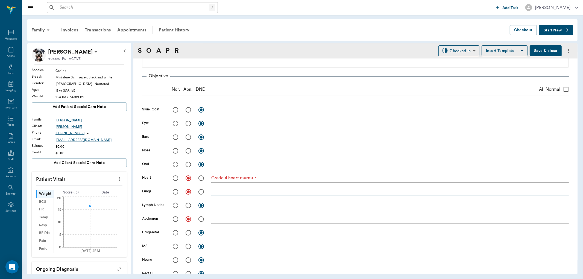
click at [221, 192] on textarea at bounding box center [390, 192] width 358 height 6
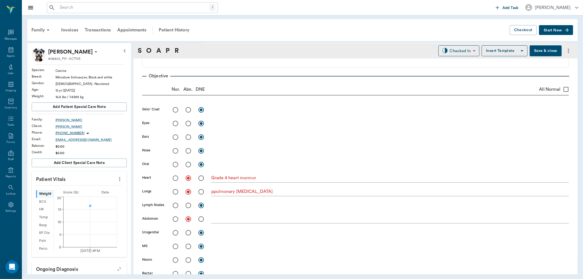
click at [217, 195] on div "ppulmonary [MEDICAL_DATA] x" at bounding box center [390, 192] width 358 height 8
click at [215, 193] on textarea "ppulmonary [MEDICAL_DATA]" at bounding box center [390, 192] width 358 height 6
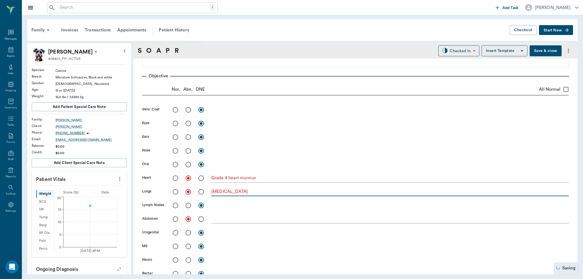
type textarea "[MEDICAL_DATA]"
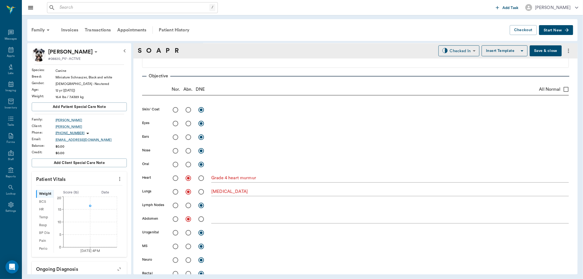
click at [217, 222] on div "x" at bounding box center [390, 220] width 358 height 8
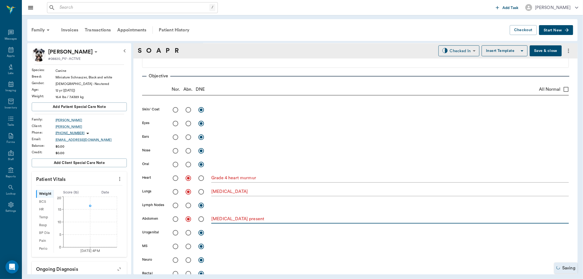
scroll to position [213, 0]
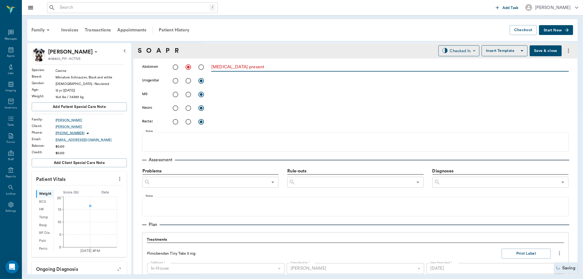
type textarea "[MEDICAL_DATA] present"
click at [457, 180] on input "text" at bounding box center [499, 183] width 117 height 8
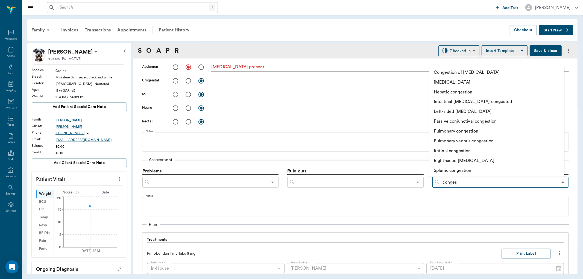
type input "congest"
click at [458, 80] on li "[MEDICAL_DATA]" at bounding box center [490, 82] width 123 height 10
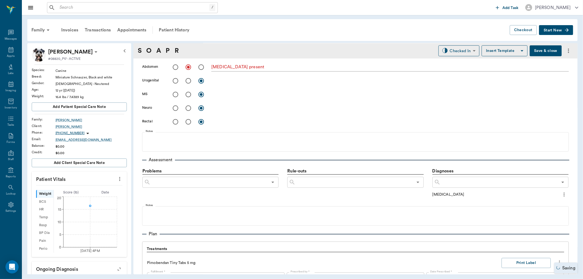
click at [457, 183] on input "text" at bounding box center [499, 183] width 117 height 8
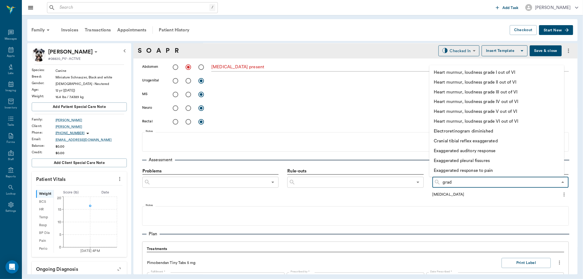
type input "grade"
click at [492, 103] on li "Heart murmur, loudness grade IV out of VI" at bounding box center [490, 102] width 123 height 10
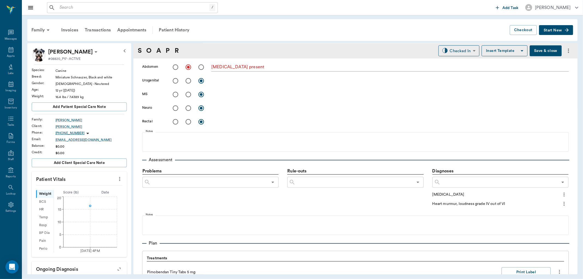
click at [561, 195] on icon "more" at bounding box center [564, 194] width 6 height 7
click at [544, 202] on span "Add to ongoing diagnosis" at bounding box center [537, 204] width 46 height 6
click at [561, 204] on icon "more" at bounding box center [564, 204] width 6 height 7
click at [541, 214] on span "Add to ongoing diagnosis" at bounding box center [537, 214] width 46 height 6
click at [463, 183] on input "text" at bounding box center [499, 183] width 117 height 8
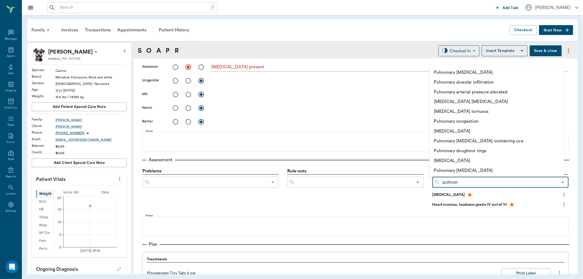
type input "pulmona"
click at [469, 157] on li "[MEDICAL_DATA]" at bounding box center [490, 161] width 123 height 10
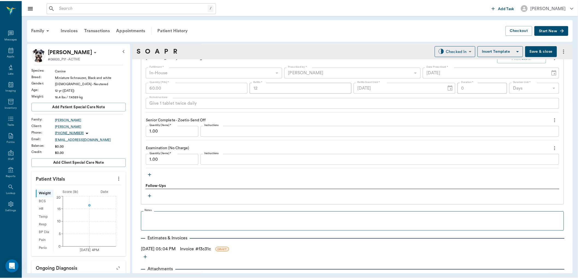
scroll to position [515, 0]
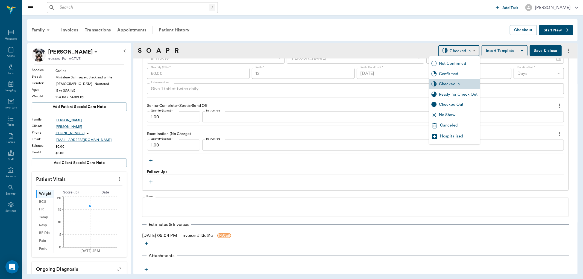
click at [461, 50] on body "/ ​ Add Task [PERSON_NAME] Nectar Messages Appts Labs Imaging Inventory Tasks F…" at bounding box center [291, 139] width 583 height 279
click at [460, 95] on div "Ready for Check Out" at bounding box center [458, 95] width 39 height 6
type input "READY_TO_CHECKOUT"
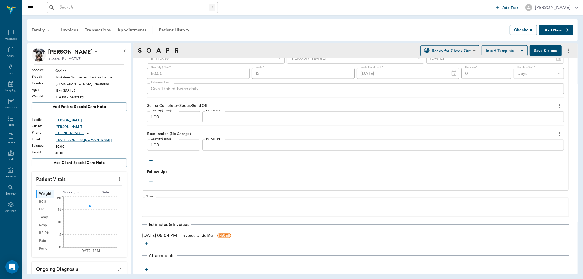
click at [196, 237] on link "Invoice # f3c31c" at bounding box center [197, 235] width 31 height 7
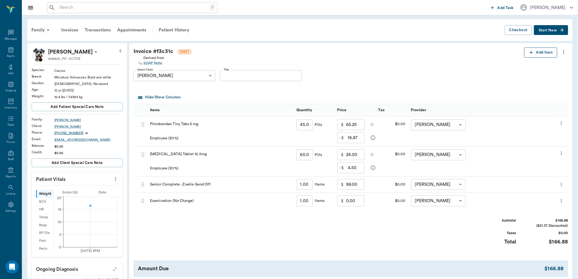
click at [538, 54] on button "Add Item" at bounding box center [541, 53] width 33 height 10
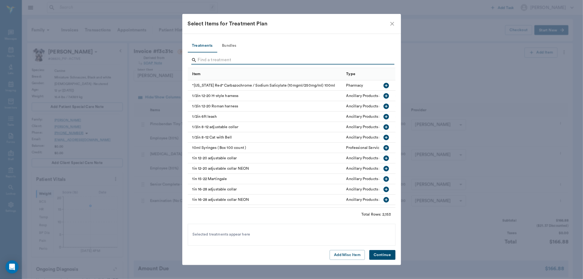
click at [206, 62] on input "Search" at bounding box center [292, 60] width 188 height 9
click at [349, 257] on button "Add Misc Item" at bounding box center [347, 255] width 35 height 10
drag, startPoint x: 388, startPoint y: 256, endPoint x: 383, endPoint y: 255, distance: 5.0
click at [387, 256] on button "Continue" at bounding box center [382, 255] width 26 height 10
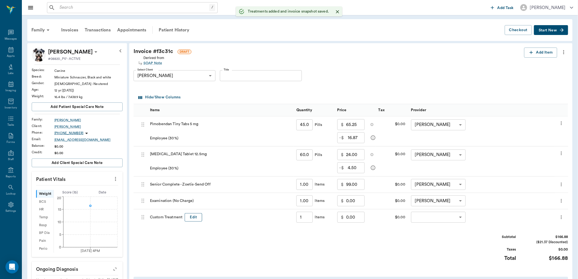
type input "1.00"
click at [194, 217] on button "Edit" at bounding box center [193, 217] width 17 height 8
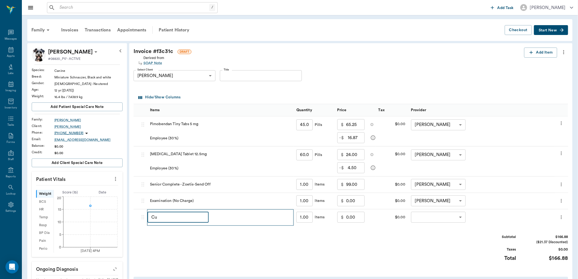
type input "C"
type input "employee discount"
click at [358, 186] on input "99.00" at bounding box center [355, 184] width 19 height 11
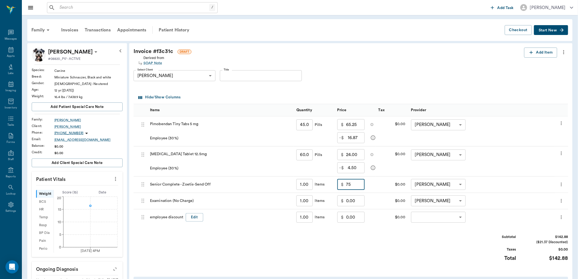
type input "75.00"
click at [562, 218] on icon "more" at bounding box center [561, 217] width 5 height 7
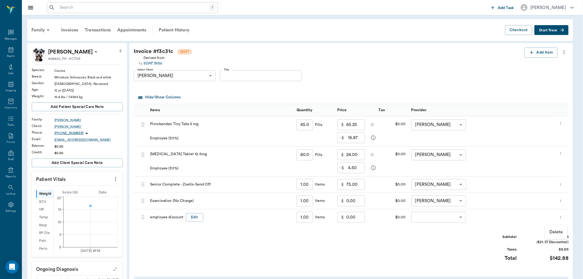
click at [552, 232] on p "Delete" at bounding box center [556, 232] width 14 height 7
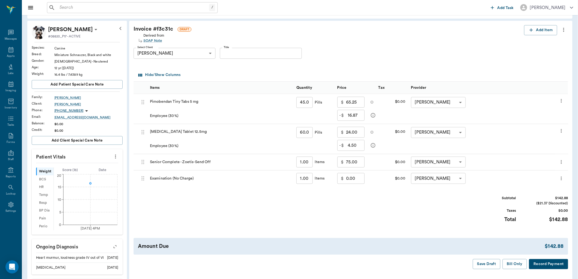
scroll to position [61, 0]
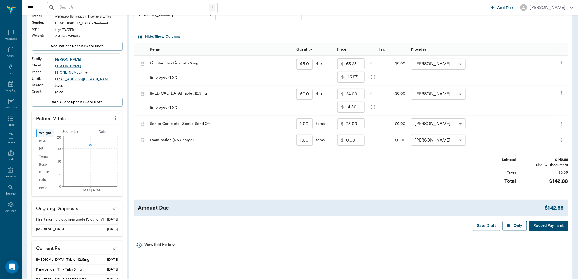
click at [510, 225] on button "Bill Only" at bounding box center [515, 226] width 25 height 10
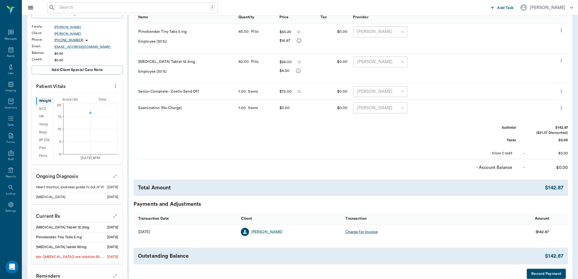
scroll to position [0, 0]
